Goal: Task Accomplishment & Management: Manage account settings

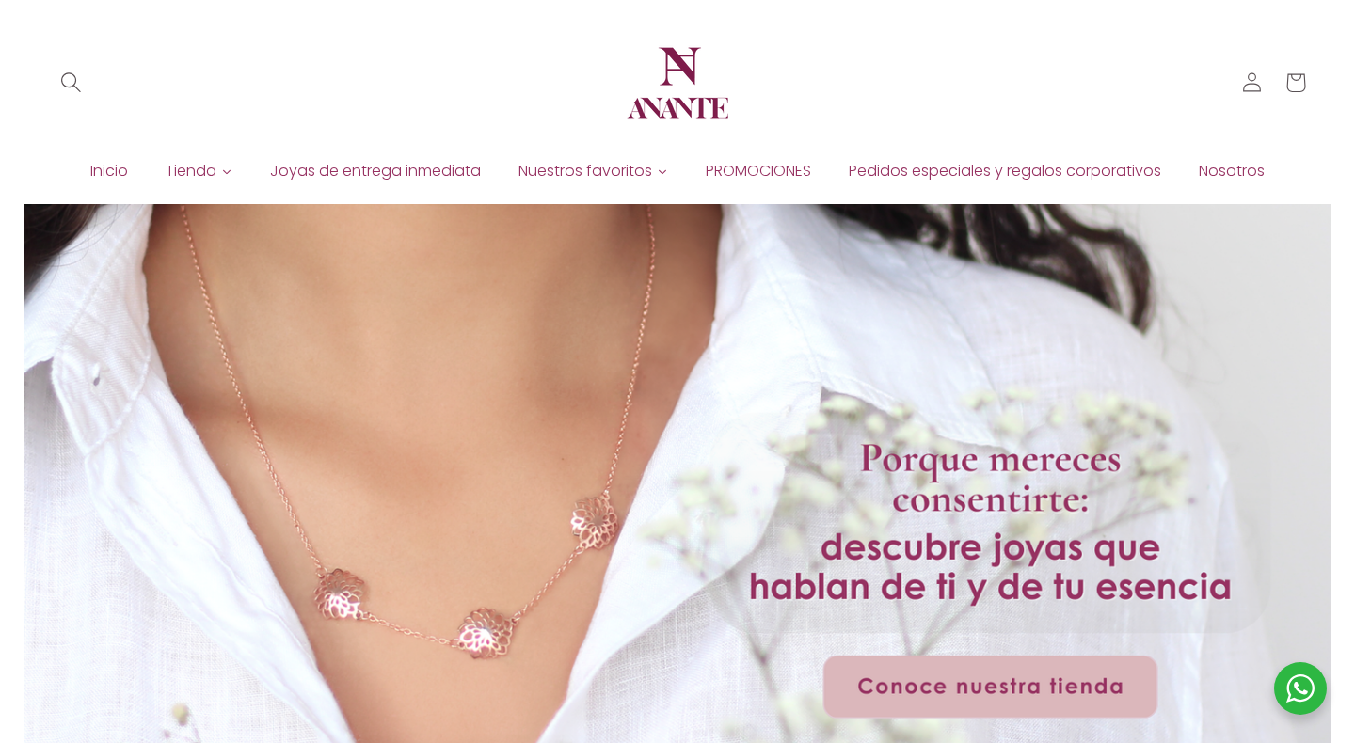
click at [70, 85] on icon "Búsqueda" at bounding box center [70, 82] width 21 height 21
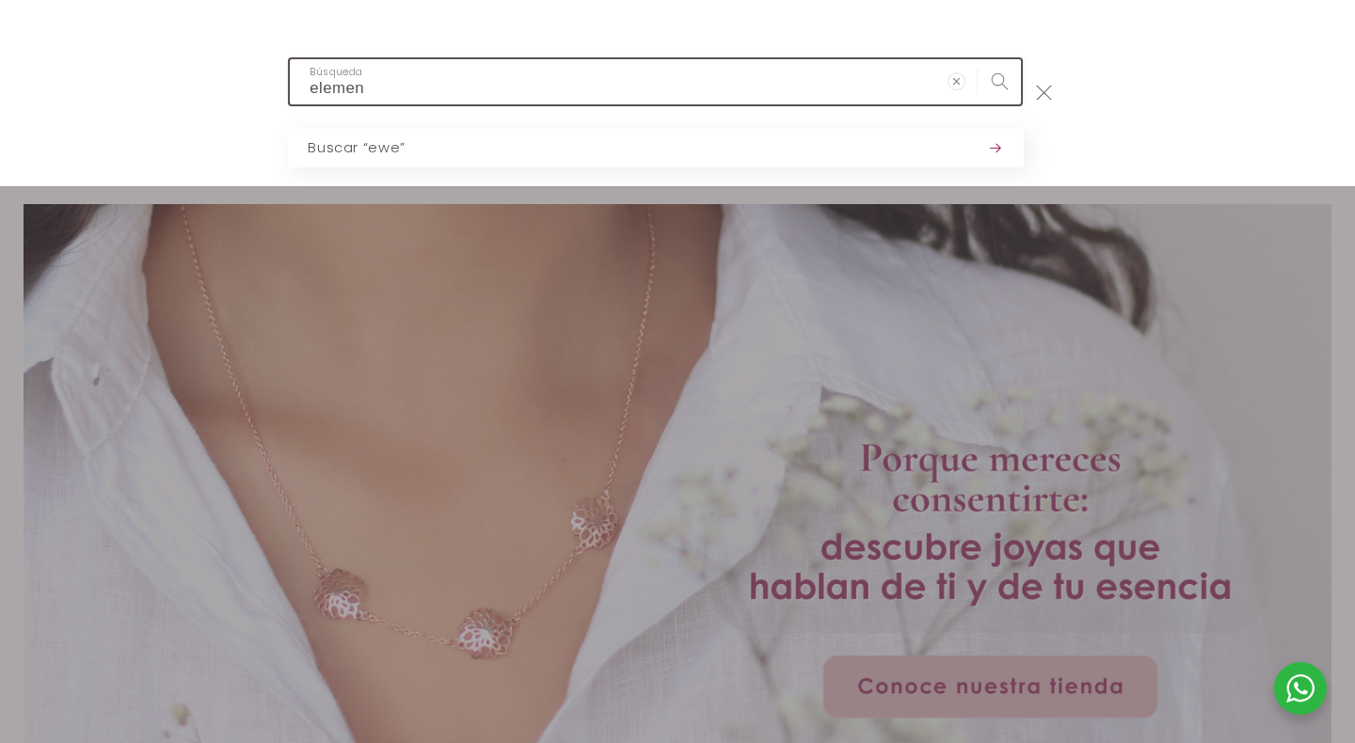
type input "element"
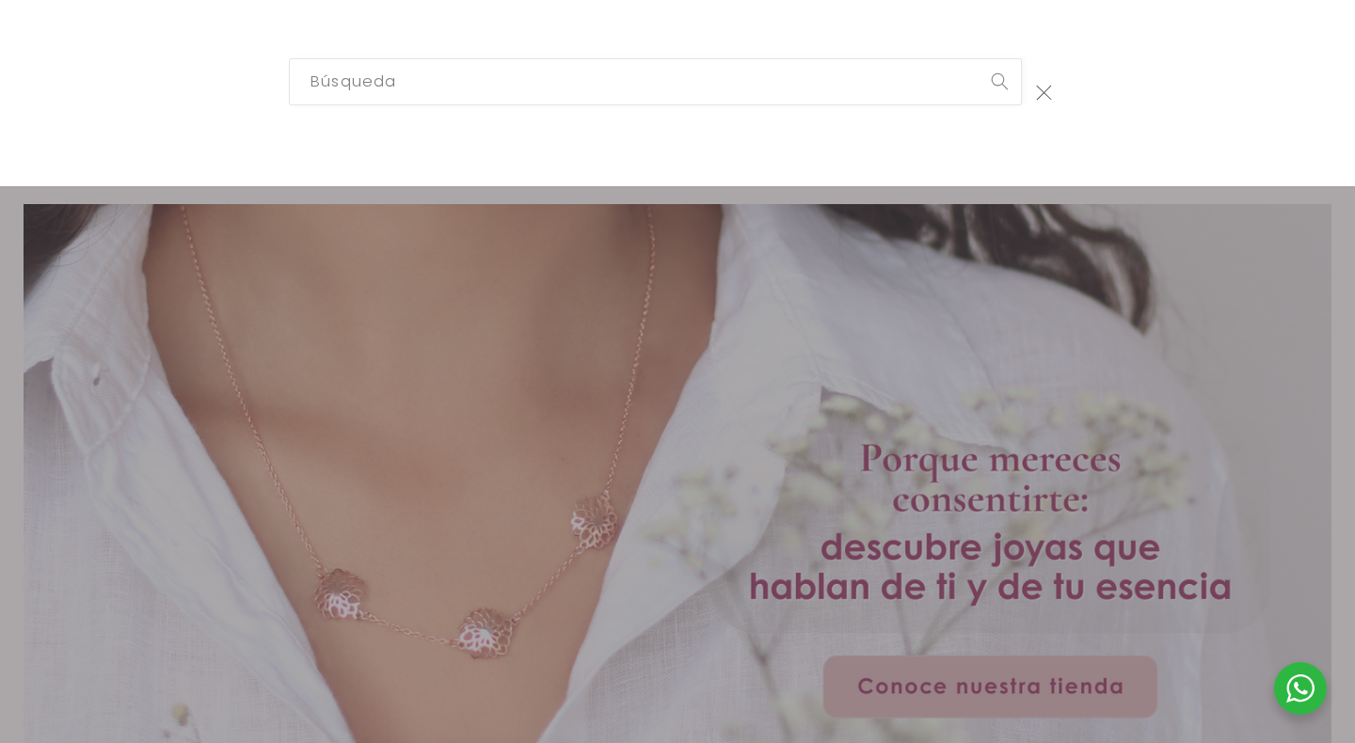
click at [0, 93] on div "Búsqueda" at bounding box center [0, 93] width 0 height 0
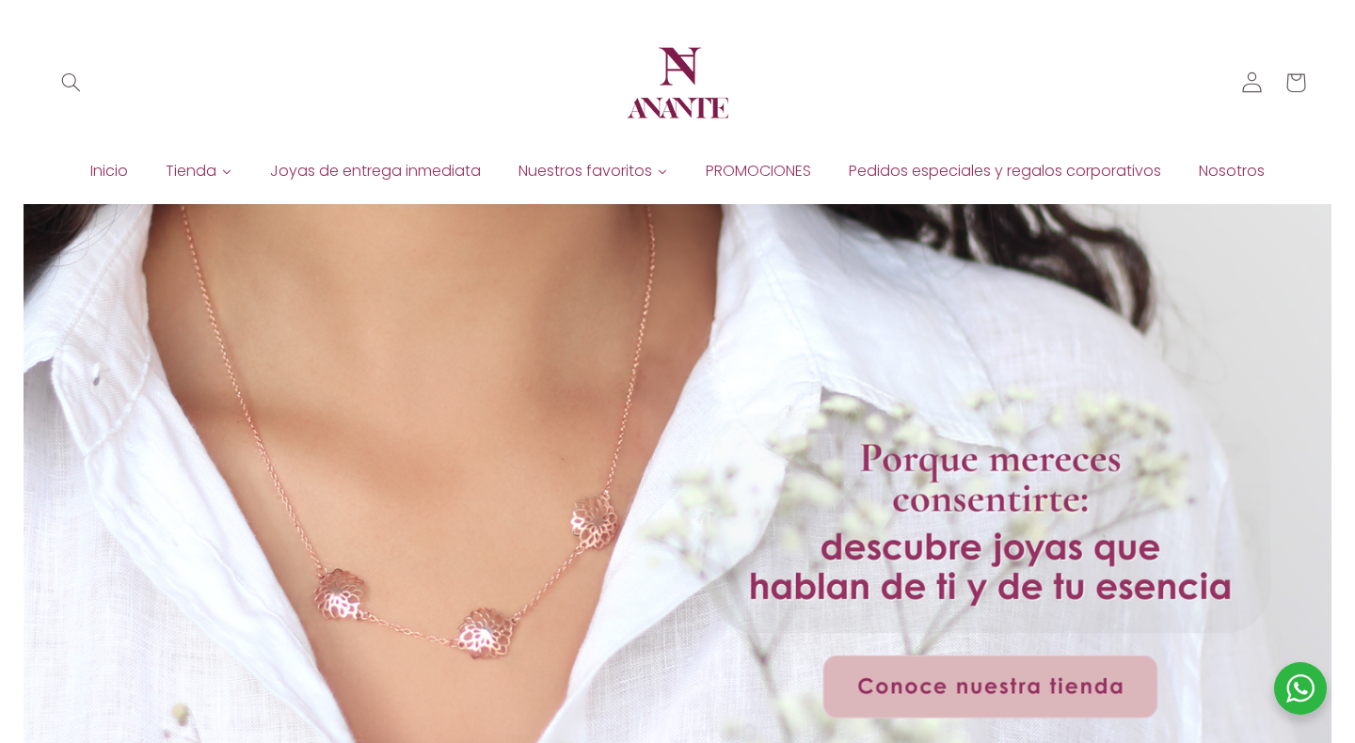
click at [1254, 85] on icon at bounding box center [1252, 82] width 21 height 21
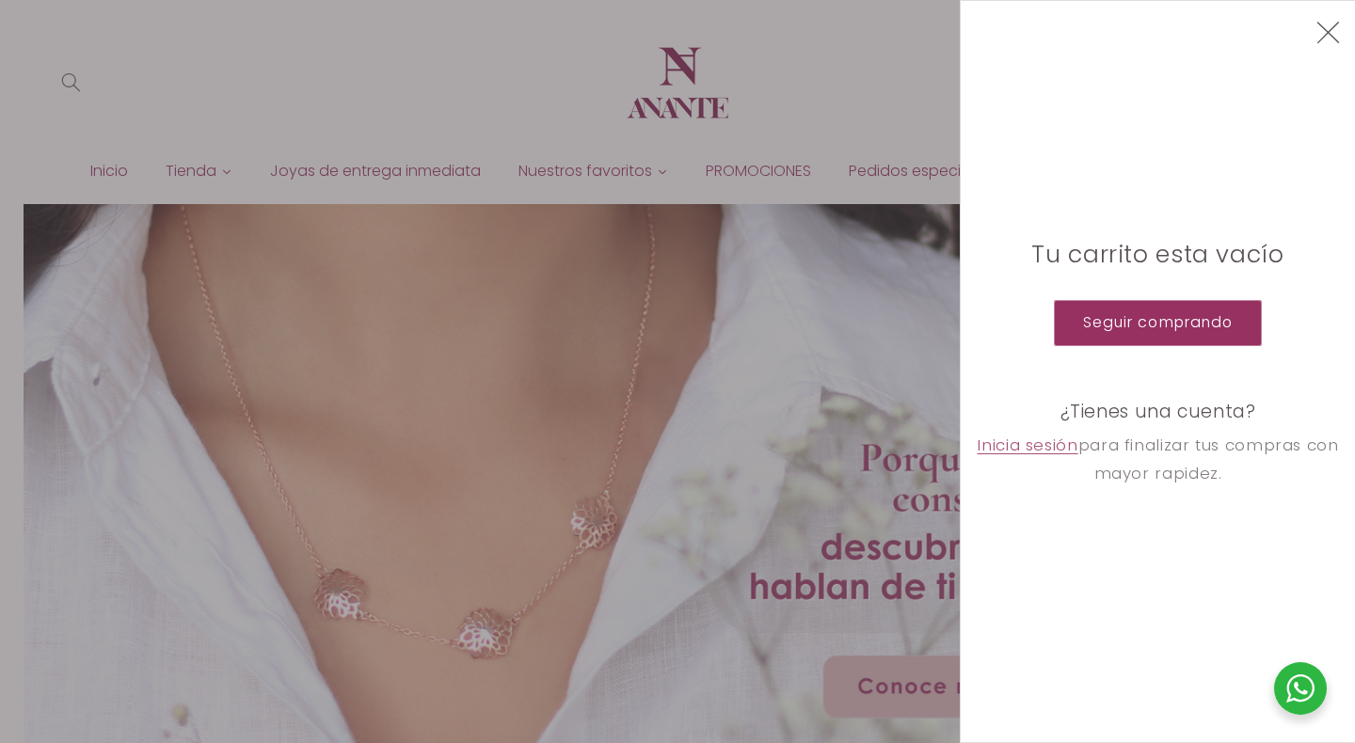
click at [465, 89] on div at bounding box center [677, 371] width 1355 height 743
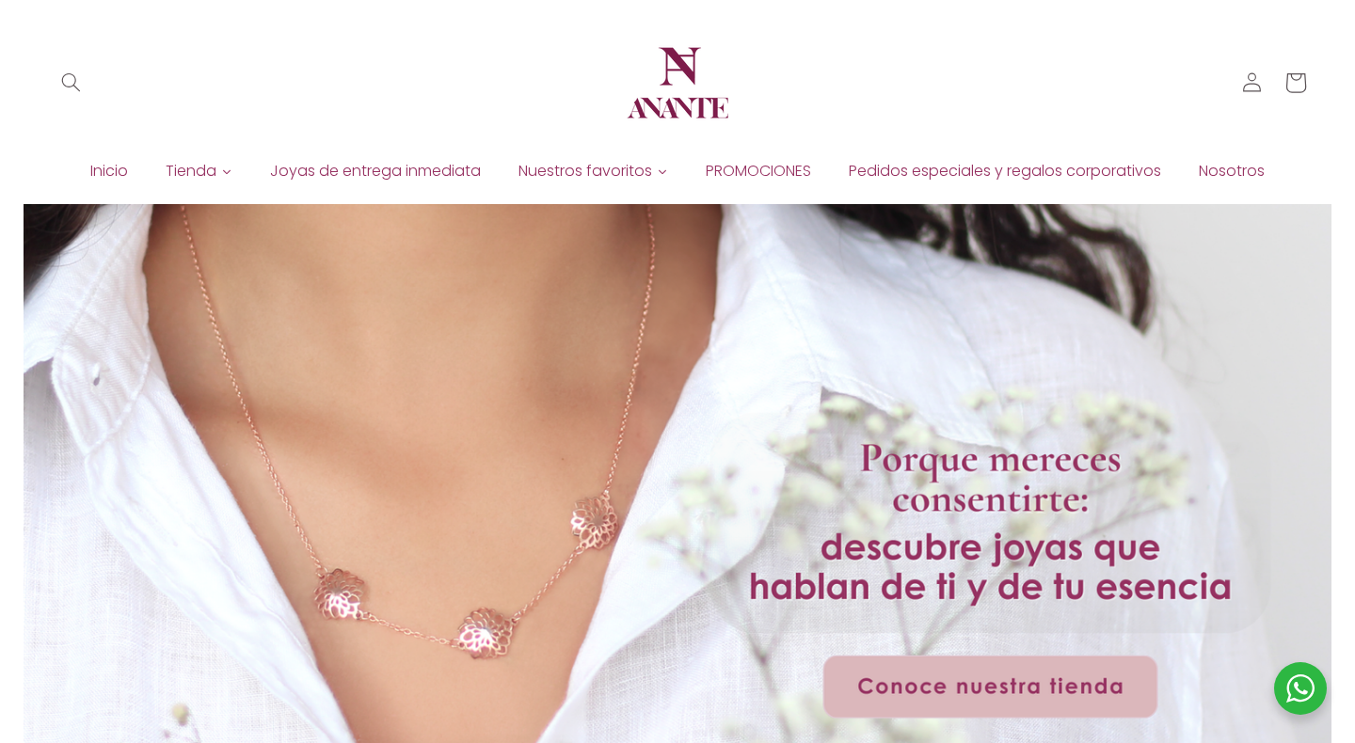
click at [1317, 85] on icon at bounding box center [1295, 82] width 46 height 46
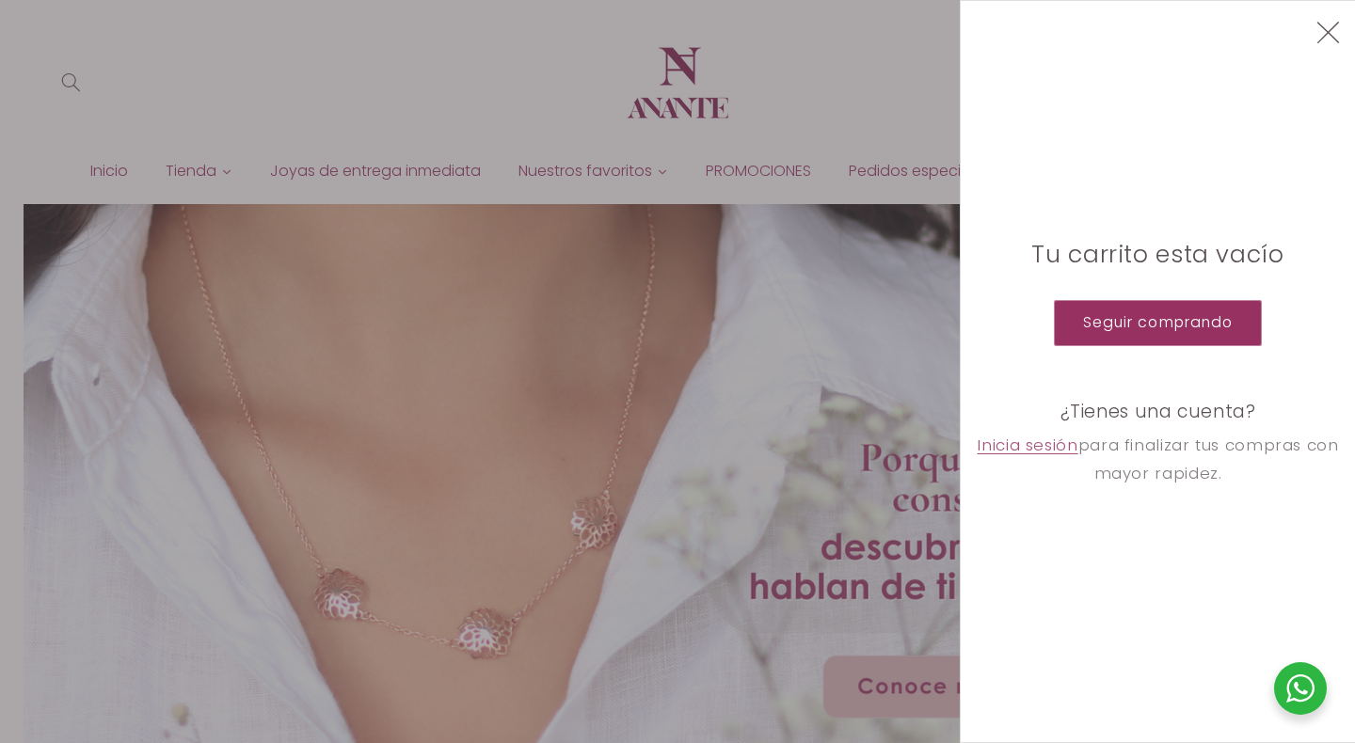
click at [1311, 85] on div "Tu carrito esta vacío Seguir comprando ¿Tienes una cuenta? Inicia sesión para f…" at bounding box center [1158, 371] width 365 height 741
click at [645, 94] on div at bounding box center [677, 371] width 1355 height 743
